Goal: Find specific page/section: Find specific page/section

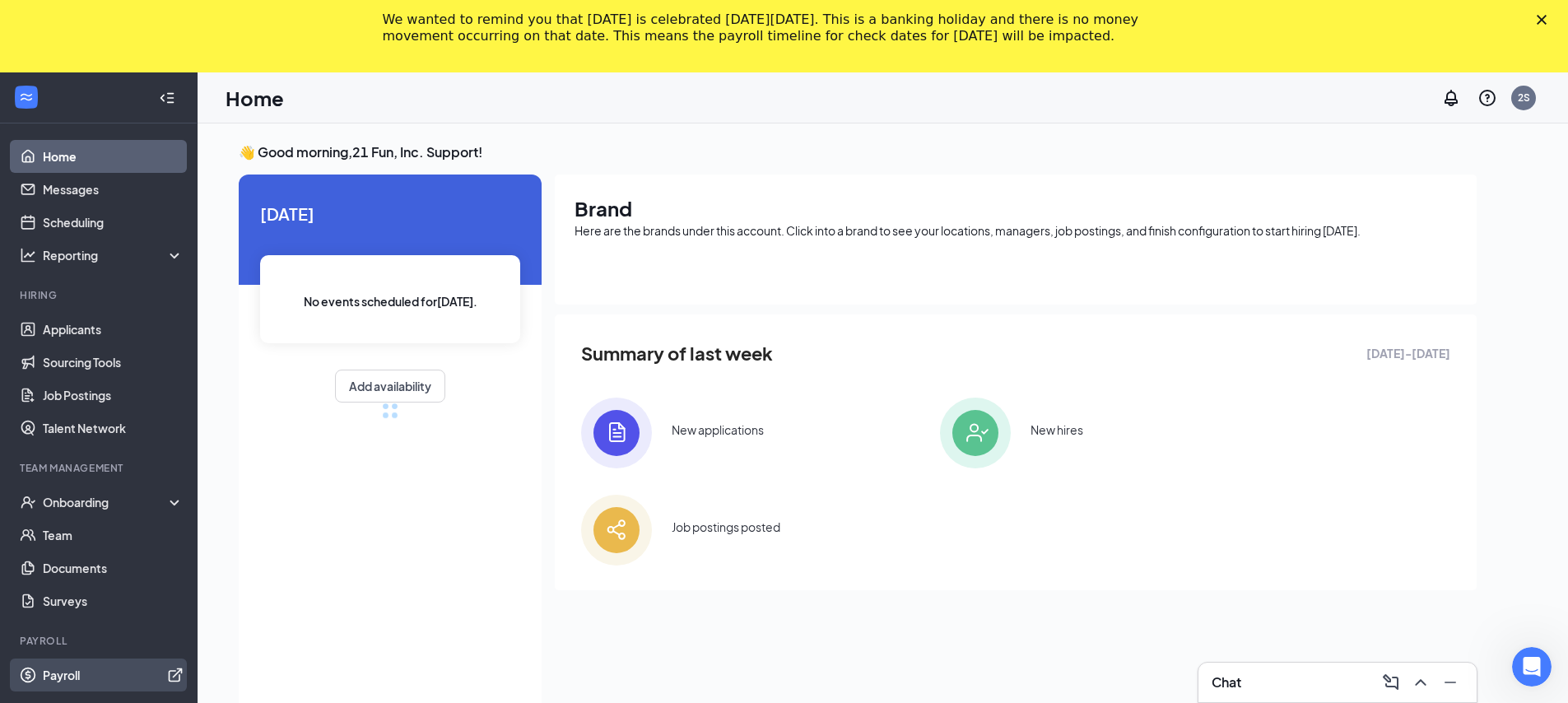
click at [109, 684] on link "Payroll" at bounding box center [113, 675] width 140 height 33
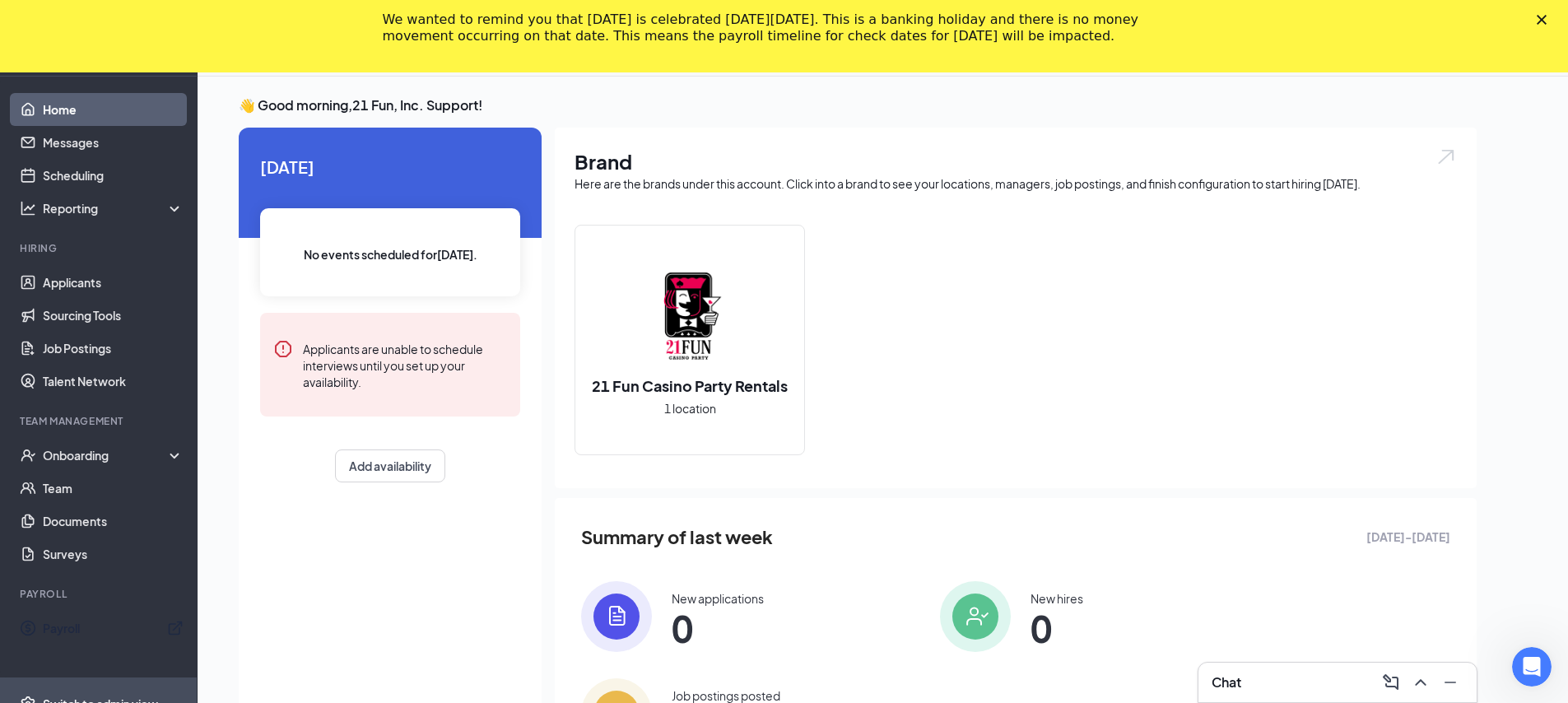
scroll to position [107, 0]
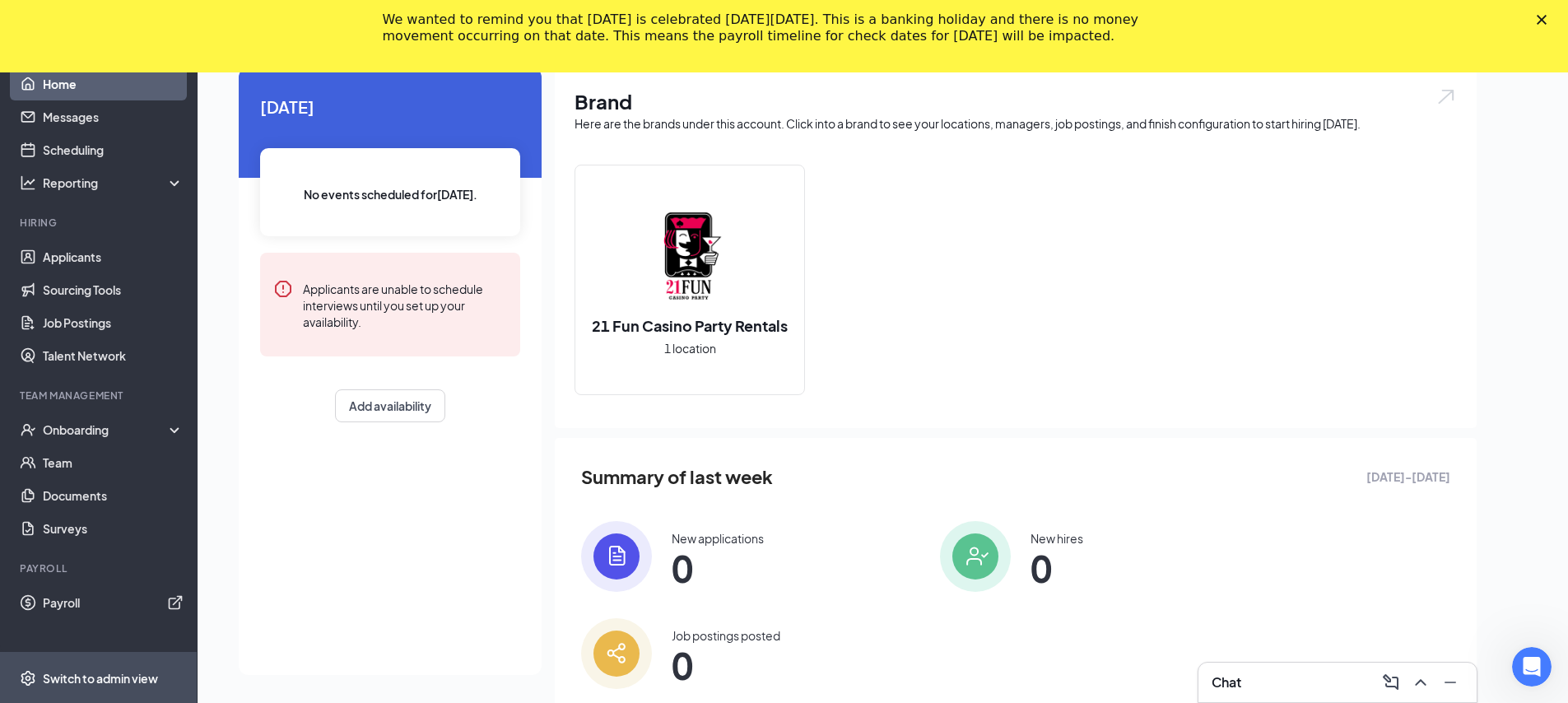
click at [97, 678] on div "Switch to admin view" at bounding box center [100, 679] width 115 height 17
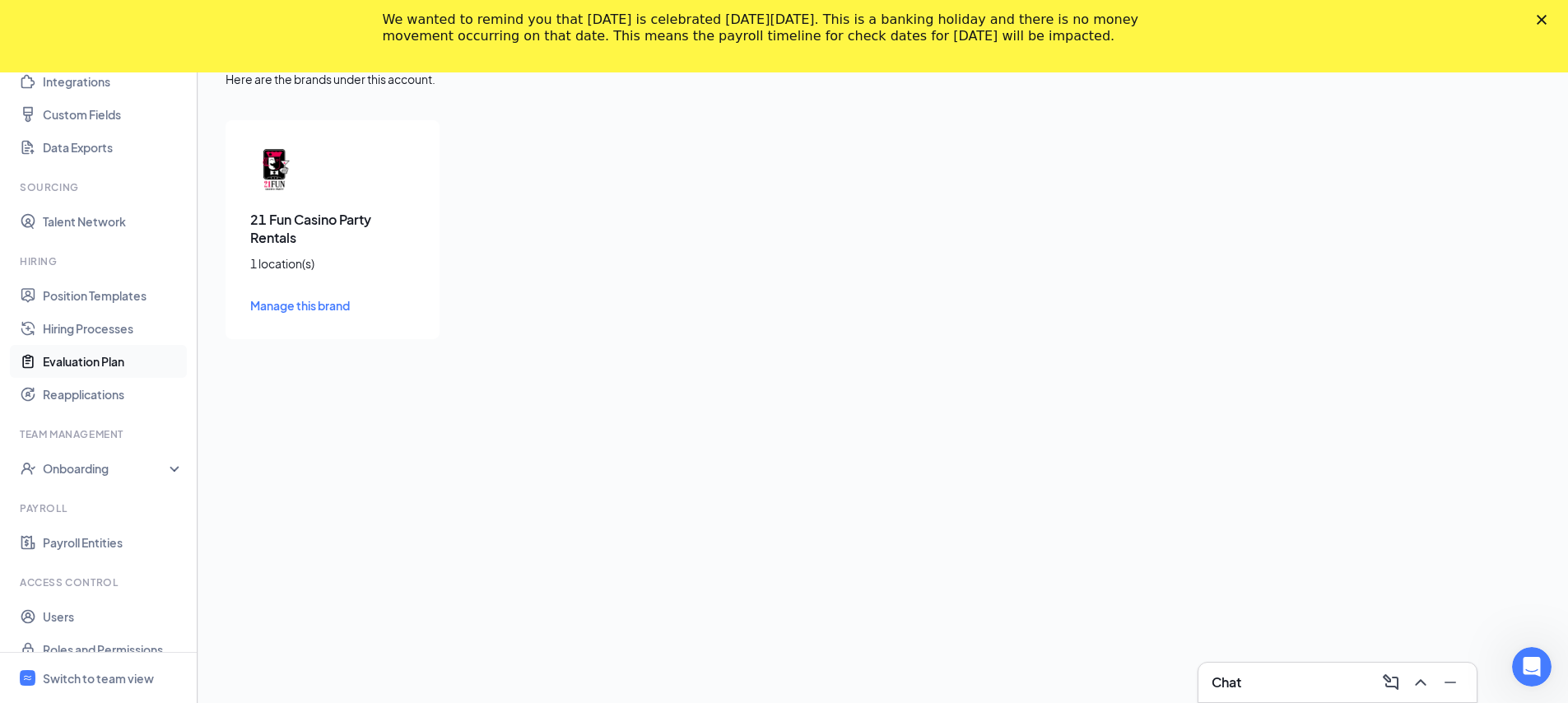
scroll to position [196, 0]
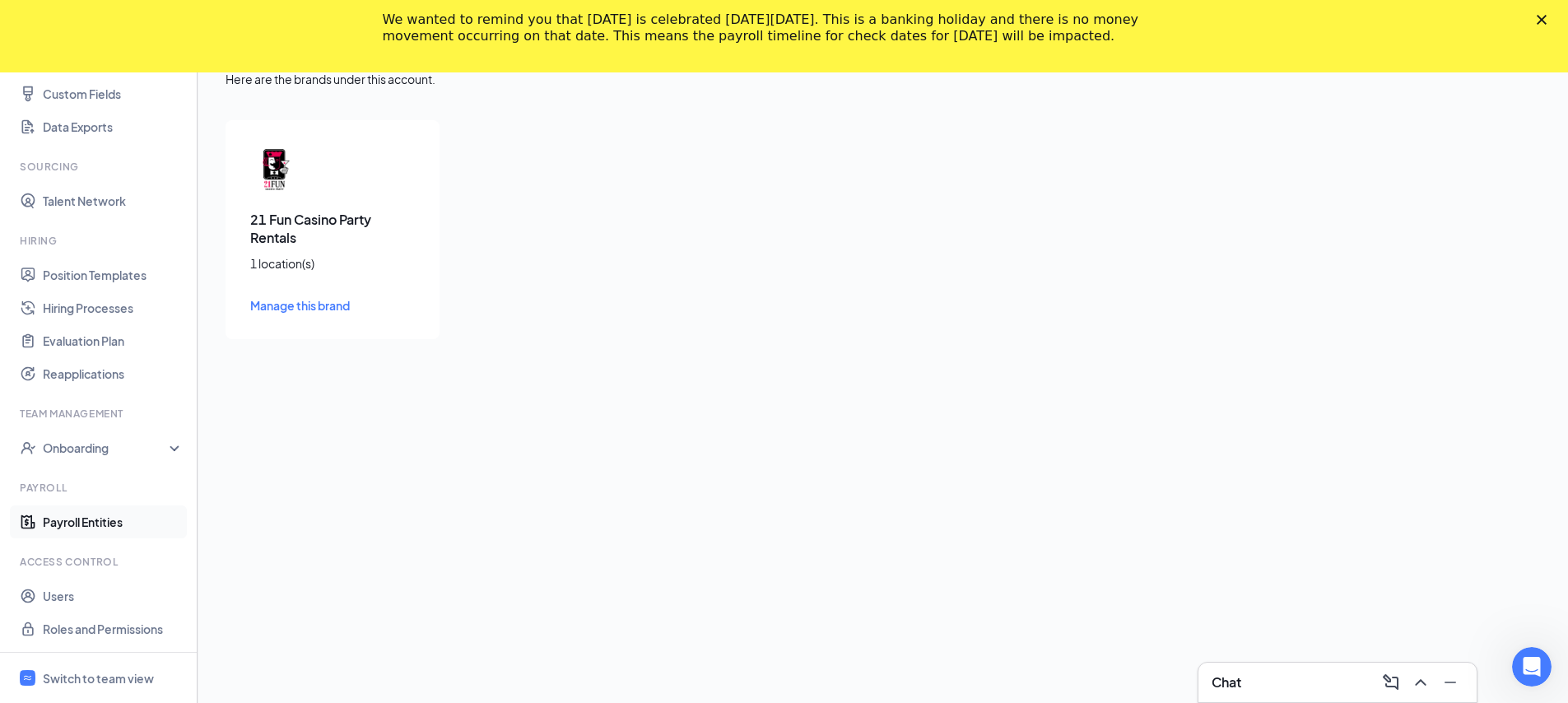
click at [94, 524] on link "Payroll Entities" at bounding box center [113, 521] width 140 height 33
